Goal: Transaction & Acquisition: Purchase product/service

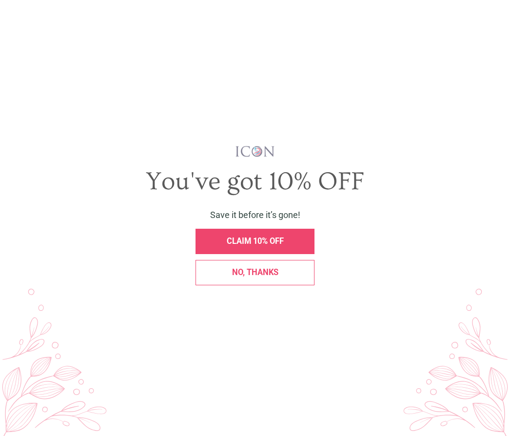
click at [429, 246] on div "You've got 10% OFF Save it before it’s gone! CLAIM 10% OFF No, thanks" at bounding box center [255, 218] width 484 height 146
click at [290, 277] on div "No, thanks" at bounding box center [254, 272] width 107 height 8
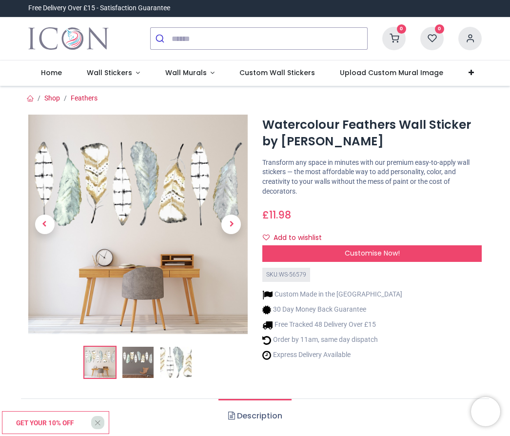
click at [451, 245] on div "Customise Now!" at bounding box center [371, 253] width 219 height 17
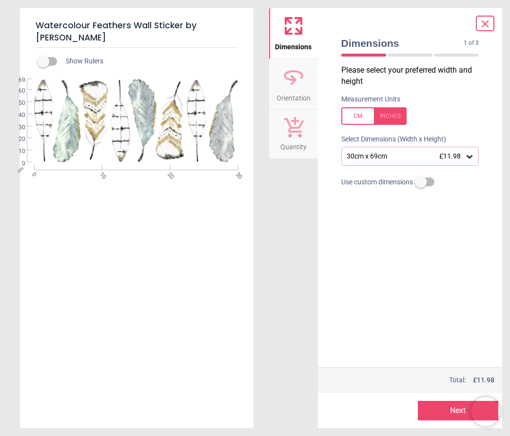
click at [404, 51] on div "1 of 4" at bounding box center [410, 55] width 146 height 10
click at [407, 47] on span "Dimensions" at bounding box center [402, 43] width 123 height 14
click at [446, 406] on button "Next" at bounding box center [458, 410] width 80 height 19
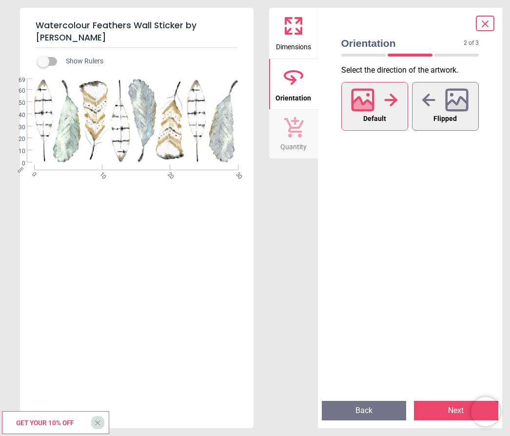
click at [373, 101] on icon at bounding box center [362, 99] width 21 height 21
click at [447, 405] on button "Next" at bounding box center [456, 410] width 84 height 19
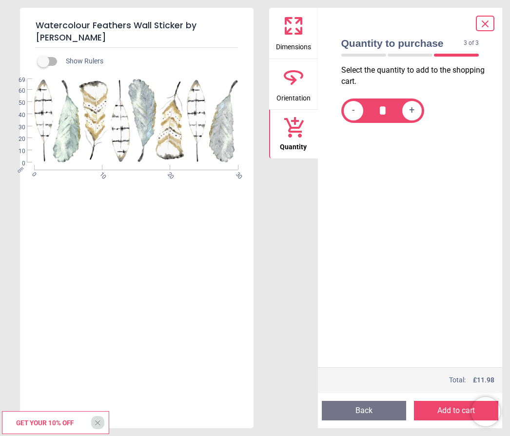
click at [293, 32] on icon at bounding box center [293, 25] width 23 height 23
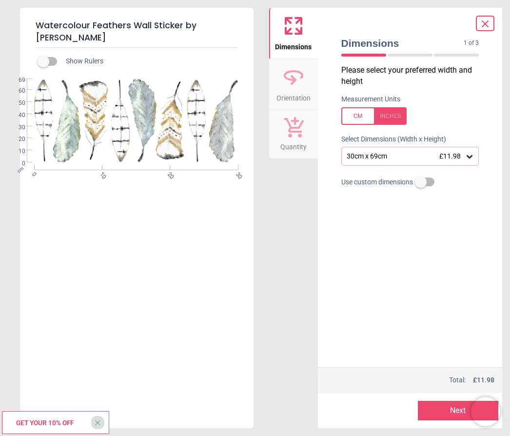
click at [353, 109] on div at bounding box center [373, 116] width 65 height 18
click at [357, 108] on div at bounding box center [373, 116] width 65 height 18
